Goal: Task Accomplishment & Management: Use online tool/utility

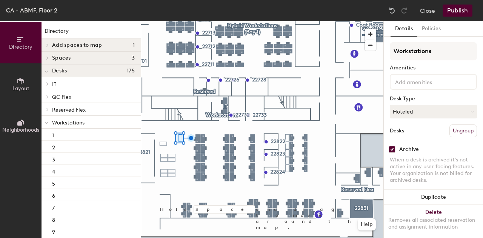
click at [190, 21] on div at bounding box center [262, 21] width 242 height 0
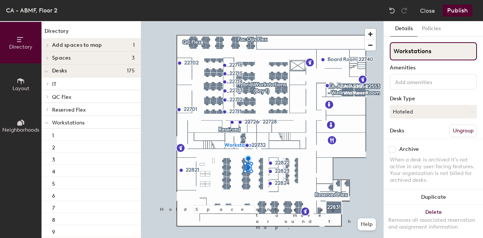
click at [415, 53] on input "Workstations" at bounding box center [433, 51] width 87 height 18
drag, startPoint x: 435, startPoint y: 53, endPoint x: 393, endPoint y: 57, distance: 41.7
click at [393, 57] on input "Workstations" at bounding box center [433, 51] width 87 height 18
type input "Bay 3 Workstations"
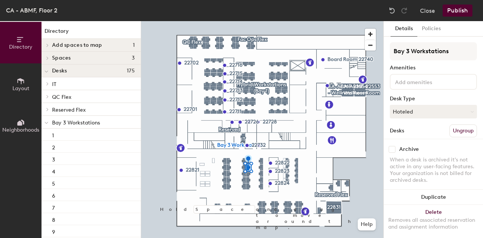
click at [462, 9] on button "Publish" at bounding box center [458, 11] width 30 height 12
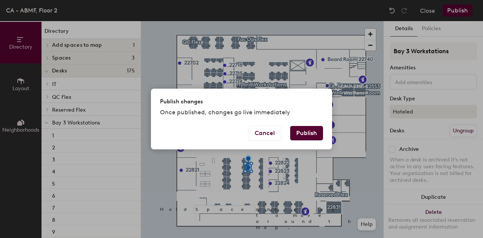
click at [310, 133] on button "Publish" at bounding box center [306, 133] width 33 height 14
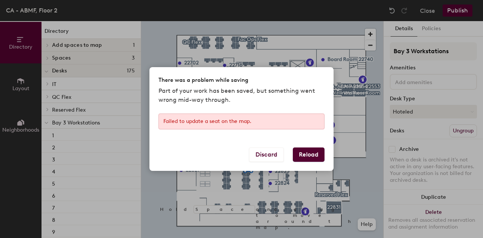
click at [309, 157] on button "Reload" at bounding box center [309, 155] width 32 height 14
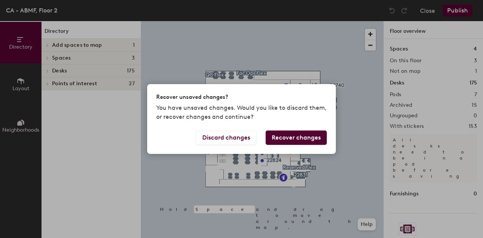
click at [288, 142] on button "Recover changes" at bounding box center [296, 138] width 61 height 14
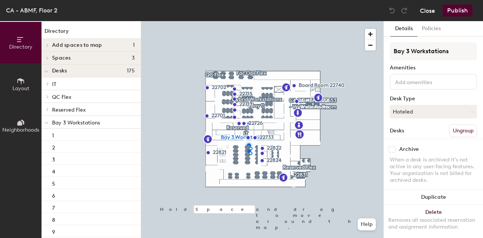
click at [431, 10] on button "Close" at bounding box center [427, 11] width 15 height 12
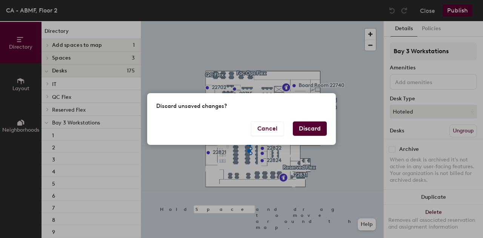
click at [318, 131] on button "Discard" at bounding box center [310, 129] width 34 height 14
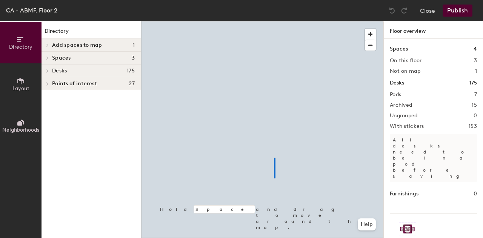
click at [274, 21] on div at bounding box center [262, 21] width 242 height 0
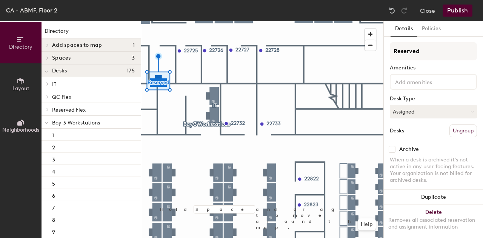
click at [462, 12] on button "Publish" at bounding box center [458, 11] width 30 height 12
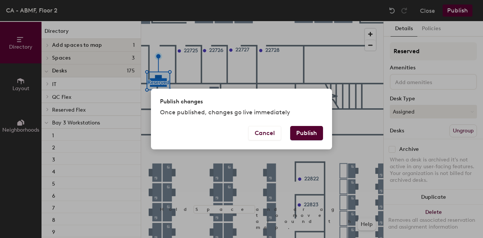
click at [307, 138] on button "Publish" at bounding box center [306, 133] width 33 height 14
